Goal: Task Accomplishment & Management: Manage account settings

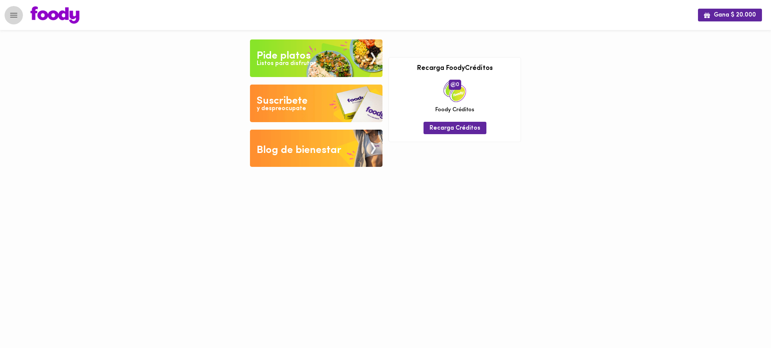
click at [11, 16] on icon "Menu" at bounding box center [13, 15] width 9 height 9
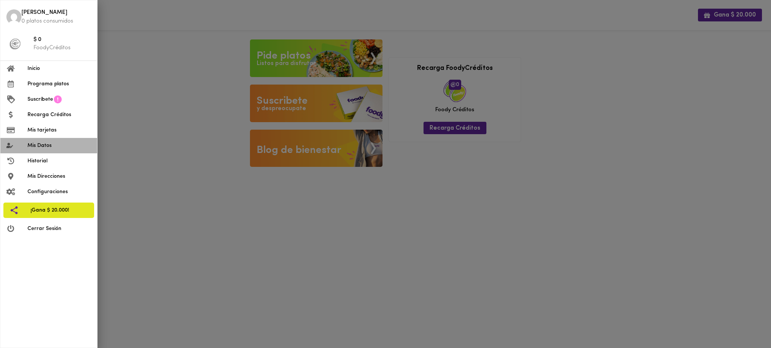
click at [45, 147] on span "Mis Datos" at bounding box center [59, 146] width 64 height 8
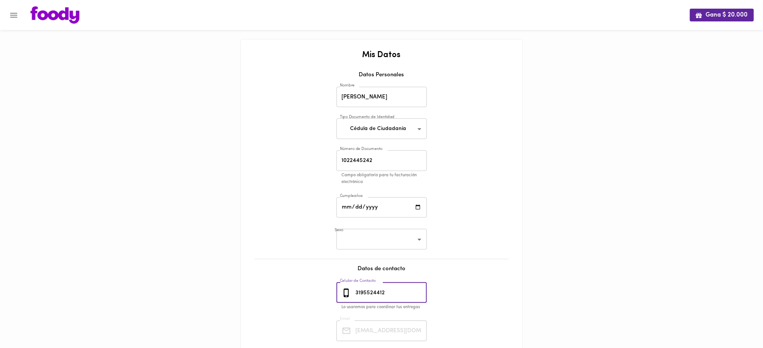
drag, startPoint x: 388, startPoint y: 292, endPoint x: 336, endPoint y: 291, distance: 51.6
click at [336, 291] on div "3195524412 Celular de Contacto" at bounding box center [381, 293] width 90 height 21
click at [12, 16] on icon "Menu" at bounding box center [13, 15] width 9 height 9
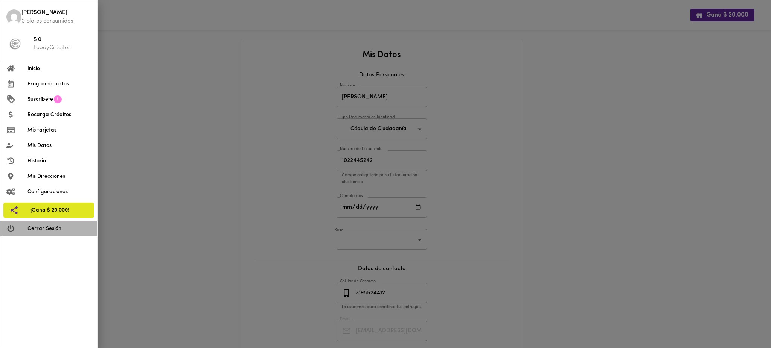
click at [50, 231] on span "Cerrar Sesión" at bounding box center [59, 229] width 64 height 8
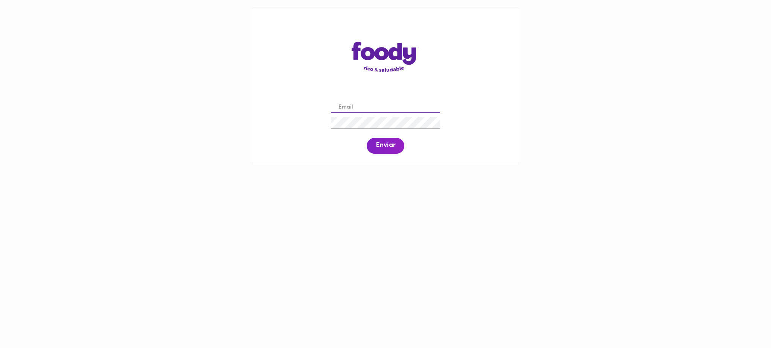
click at [362, 106] on input "email" at bounding box center [385, 108] width 109 height 12
paste input "[PERSON_NAME][EMAIL_ADDRESS][PERSON_NAME][DOMAIN_NAME]"
type input "[PERSON_NAME][EMAIL_ADDRESS][PERSON_NAME][DOMAIN_NAME]"
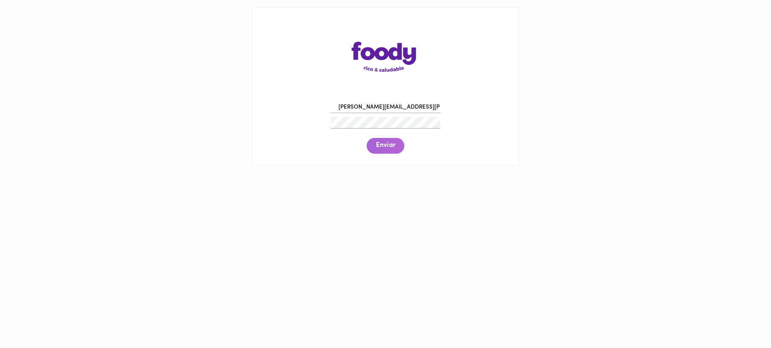
click at [386, 147] on span "Enviar" at bounding box center [385, 146] width 20 height 8
